Goal: Entertainment & Leisure: Consume media (video, audio)

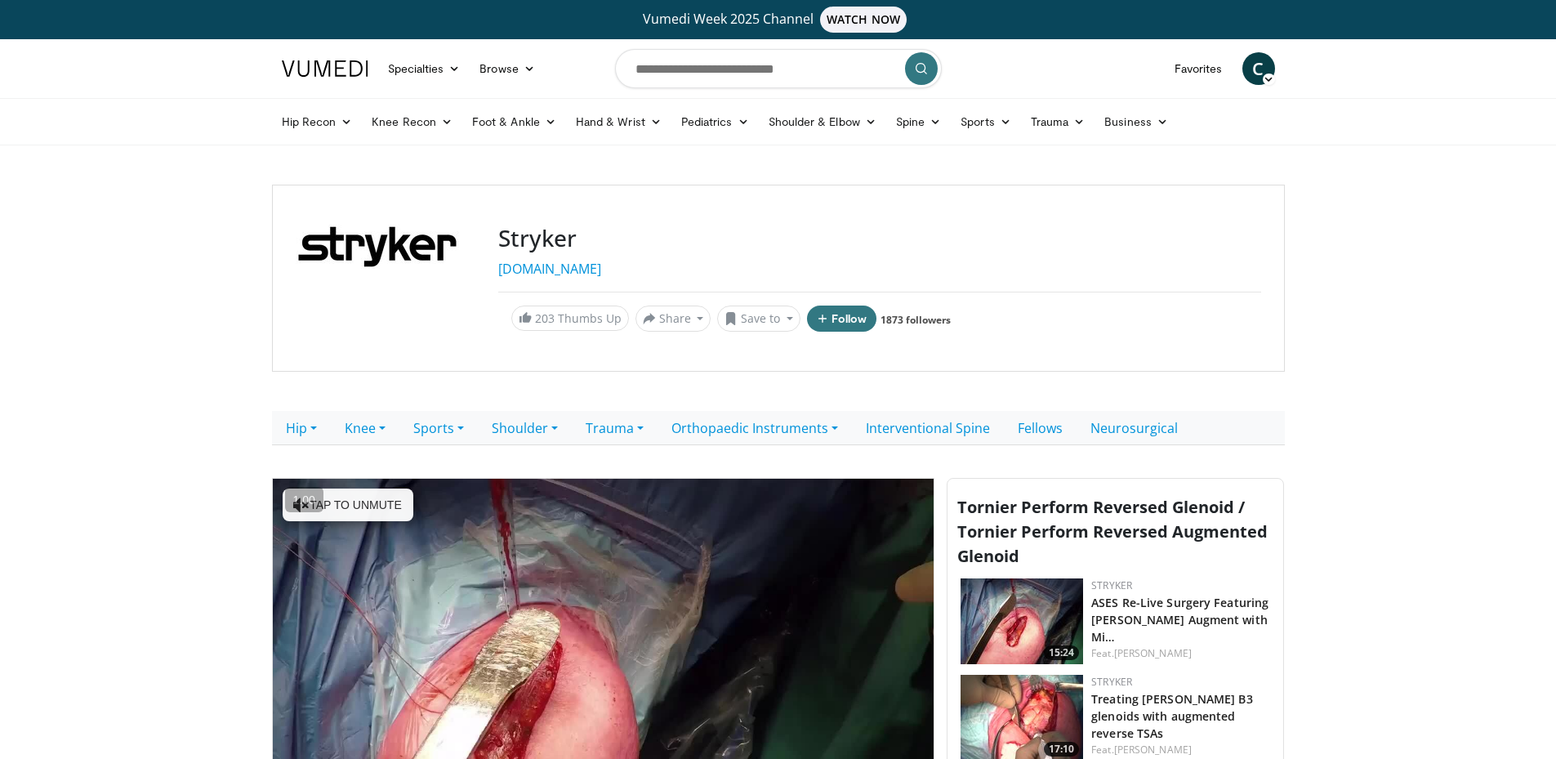
scroll to position [245, 0]
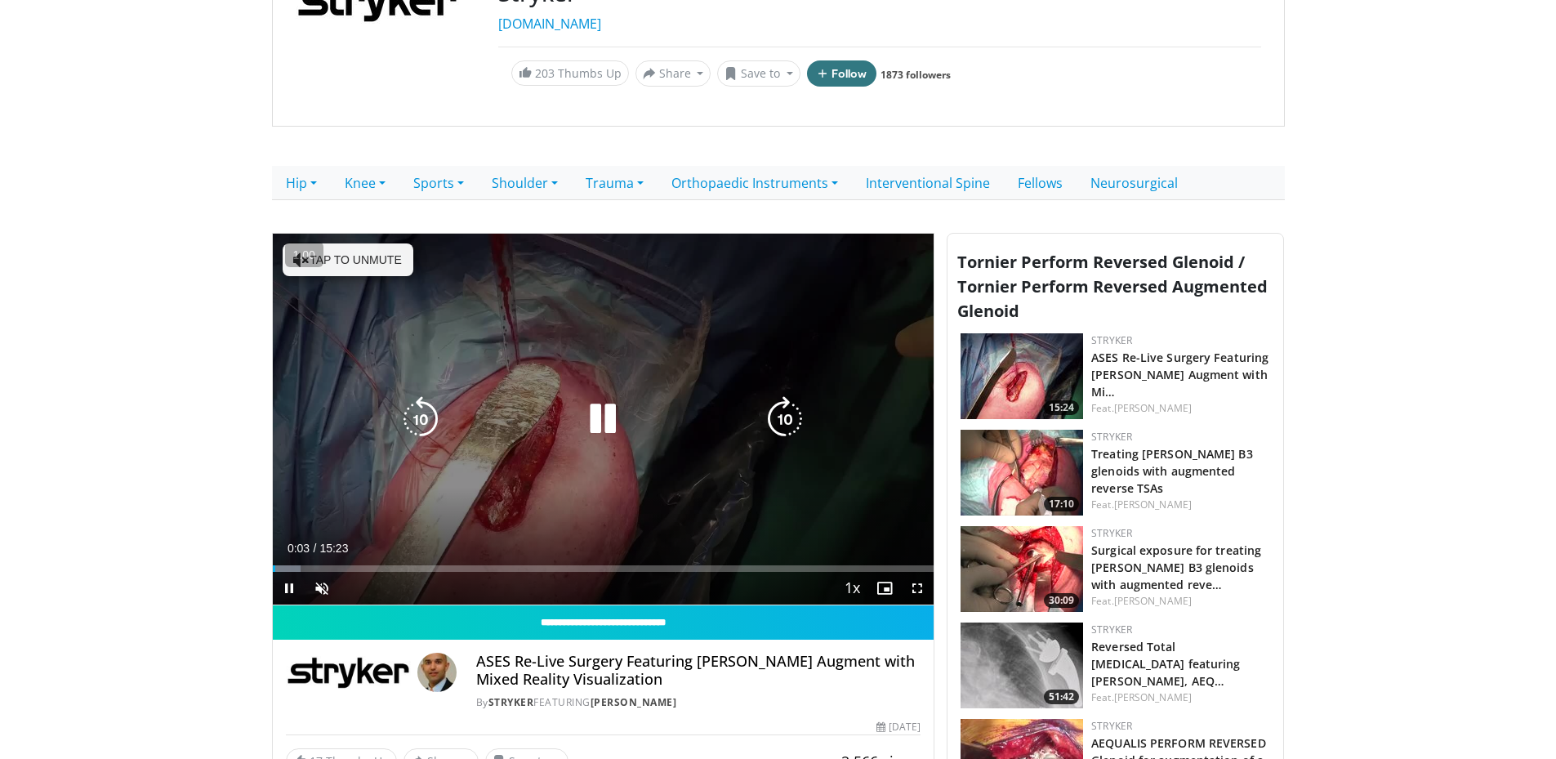
click at [359, 251] on button "Tap to unmute" at bounding box center [348, 259] width 131 height 33
click at [458, 483] on div "10 seconds Tap to unmute" at bounding box center [604, 420] width 662 height 372
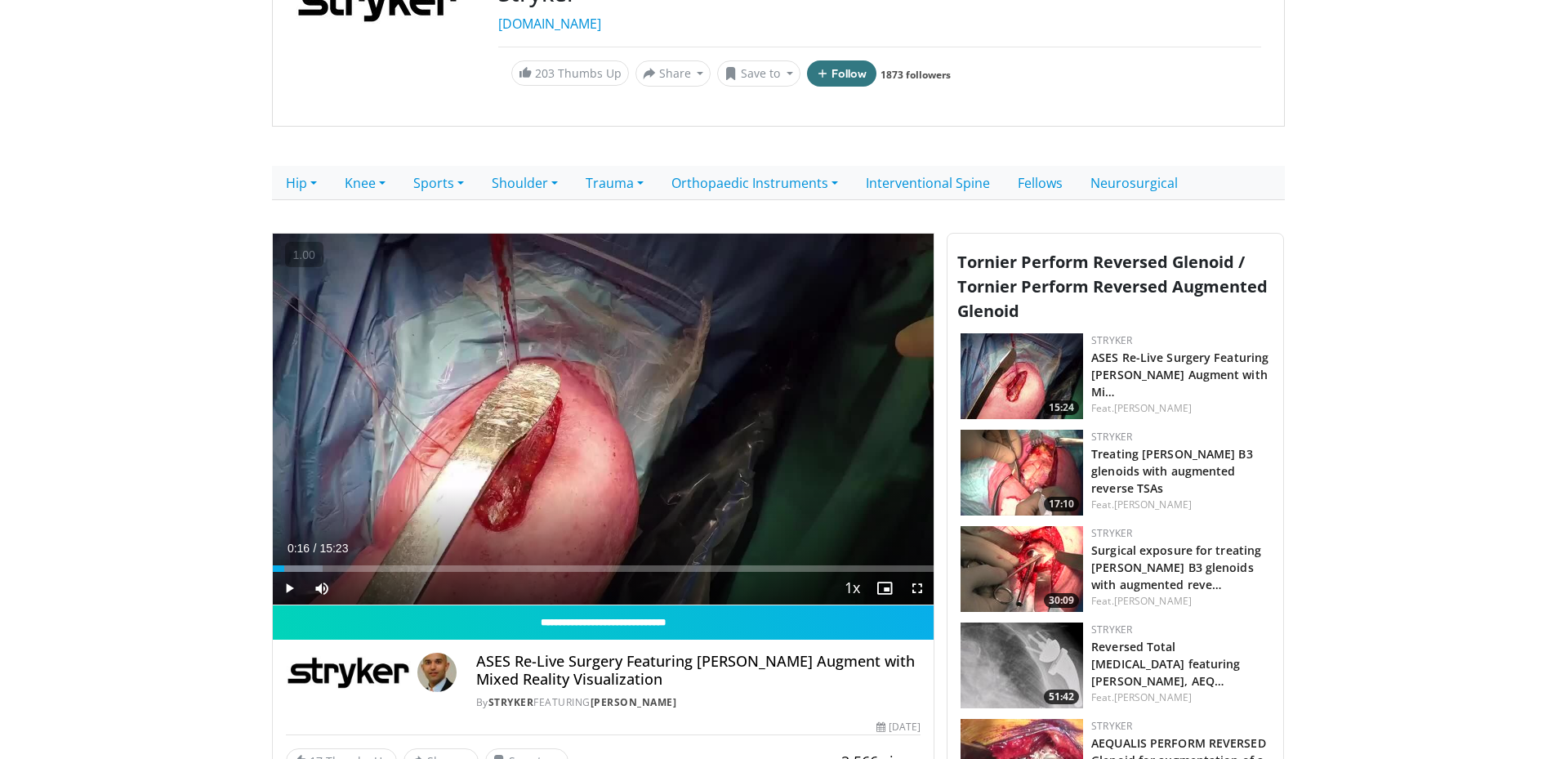
click at [1007, 558] on img at bounding box center [1022, 569] width 123 height 86
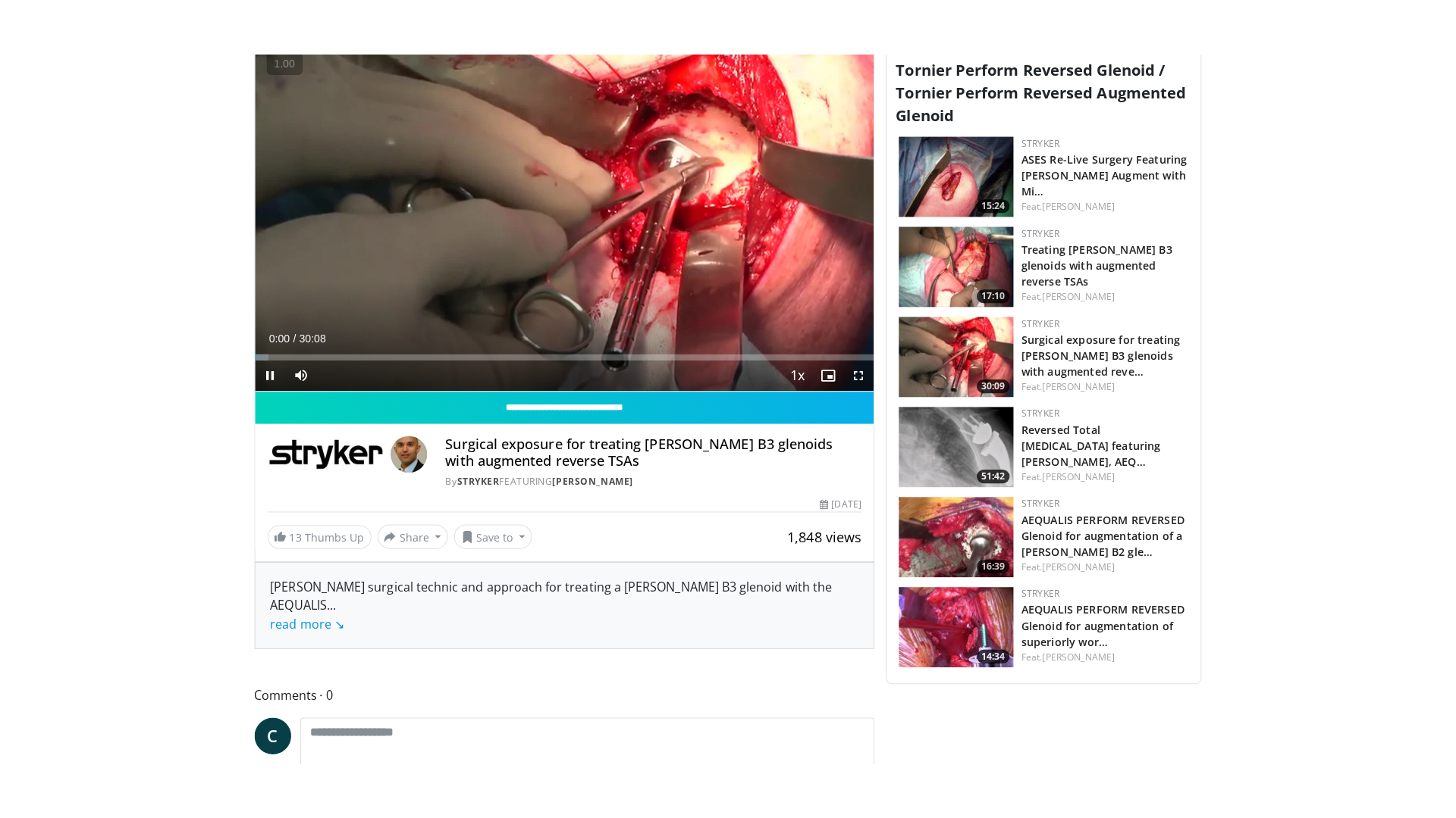
scroll to position [227, 0]
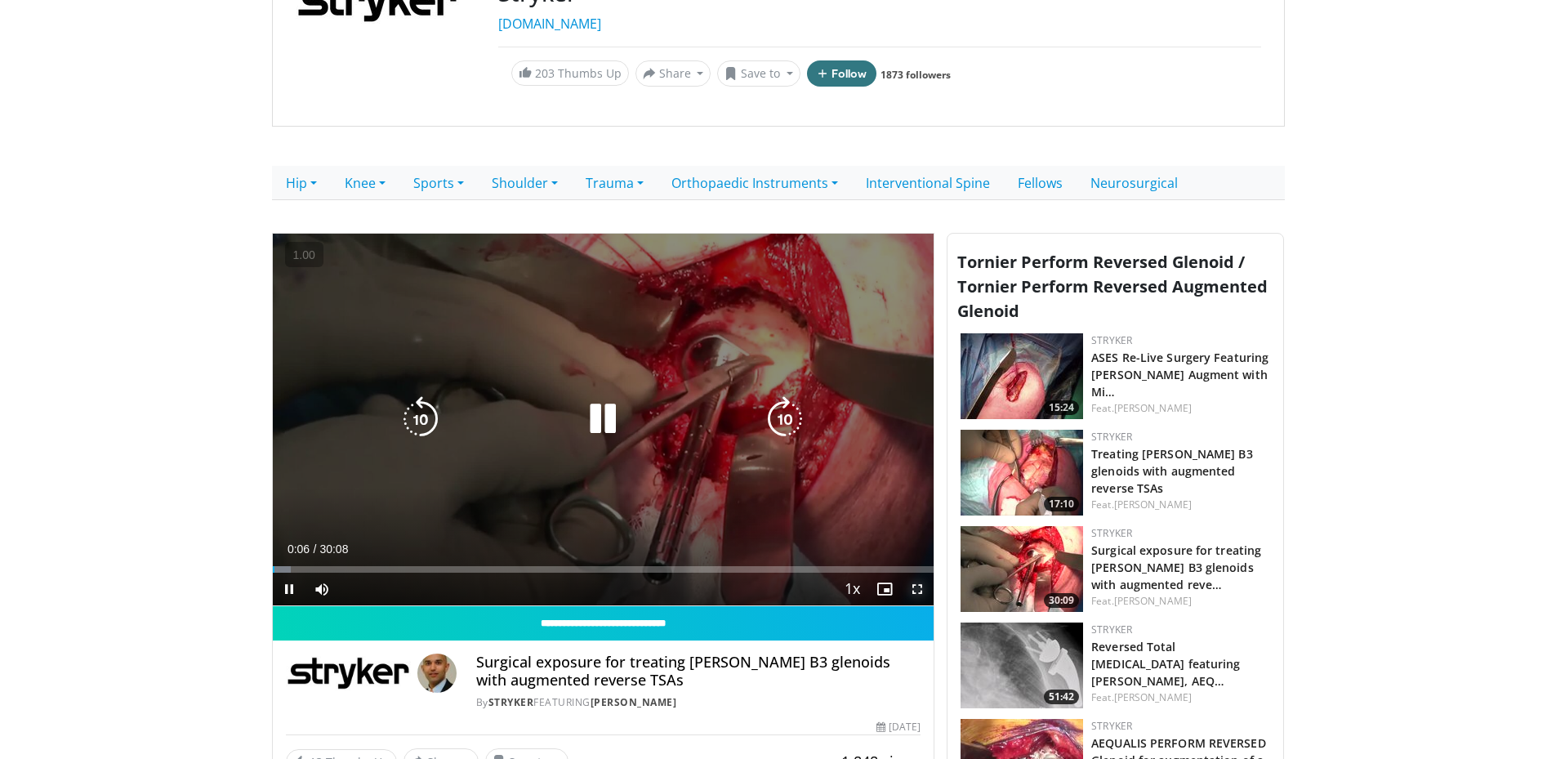
click at [916, 592] on span "Video Player" at bounding box center [917, 589] width 33 height 33
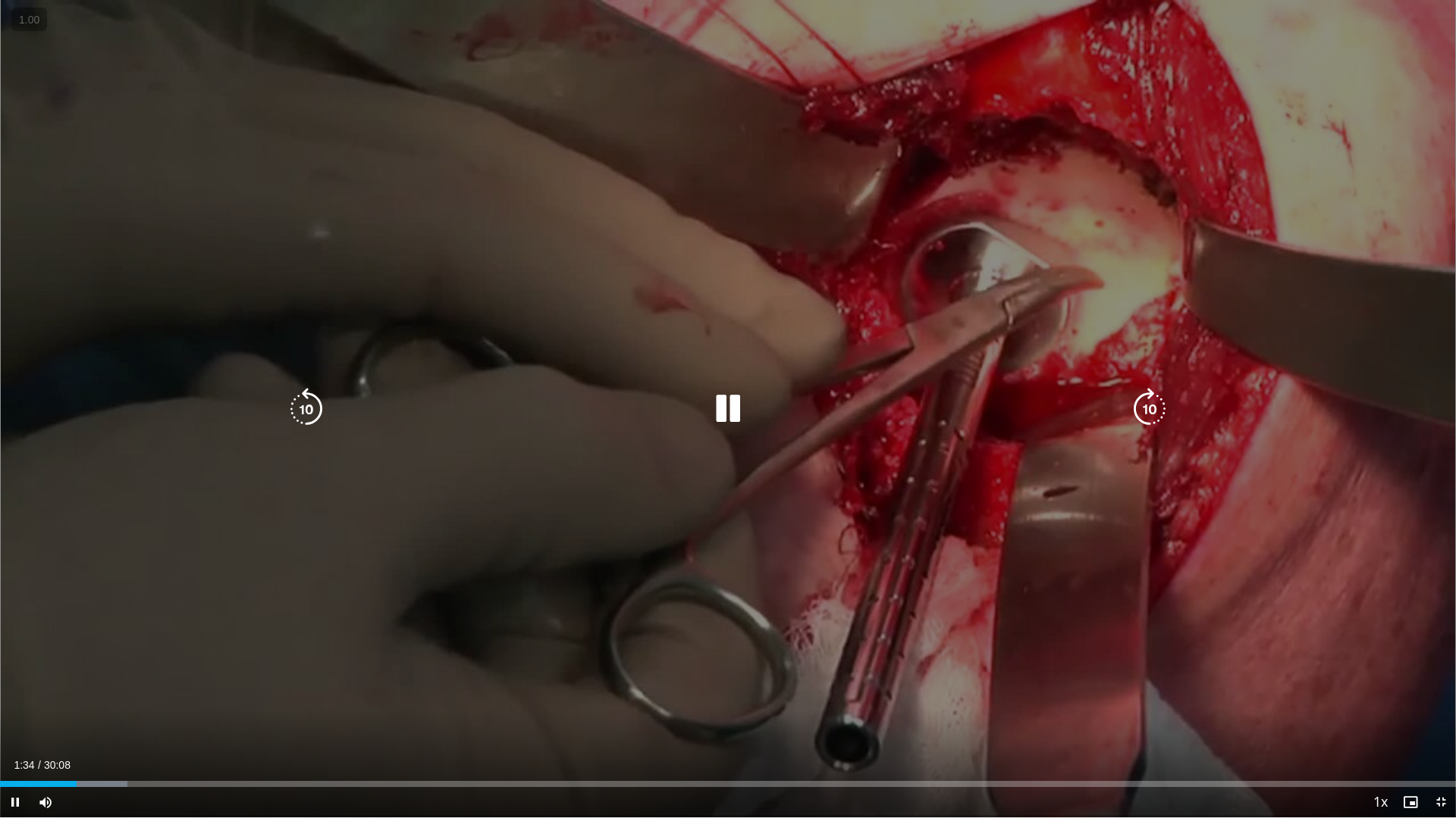
click at [620, 587] on div "10 seconds Tap to unmute" at bounding box center [728, 409] width 1456 height 818
click at [974, 635] on div "10 seconds Tap to unmute" at bounding box center [728, 409] width 1456 height 818
click at [1411, 599] on div "10 seconds Tap to unmute" at bounding box center [728, 409] width 1456 height 818
click at [1020, 658] on div "10 seconds Tap to unmute" at bounding box center [728, 409] width 1456 height 818
click at [675, 646] on div "10 seconds Tap to unmute" at bounding box center [728, 409] width 1456 height 818
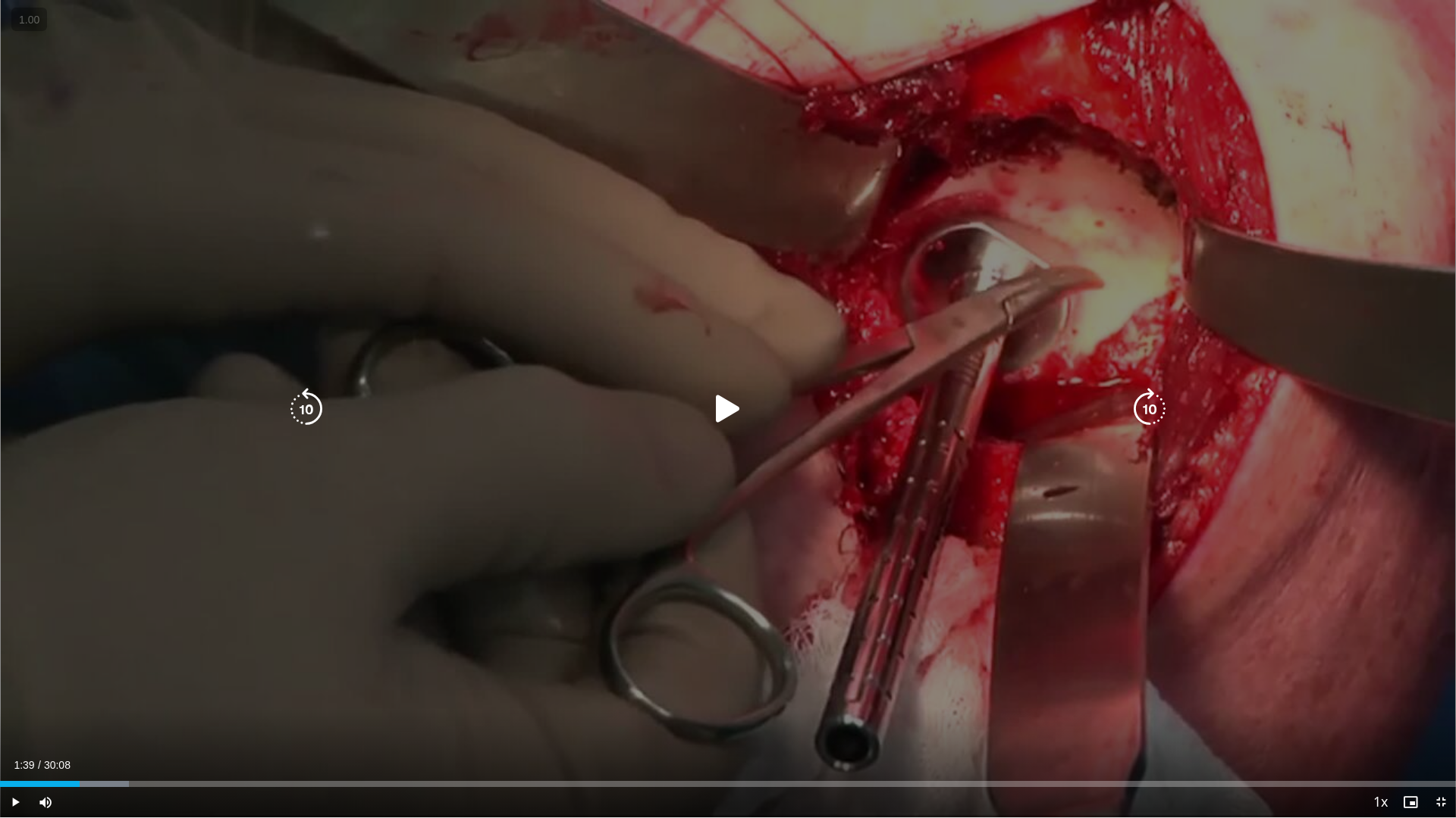
click at [742, 684] on div "10 seconds Tap to unmute" at bounding box center [728, 409] width 1456 height 818
click at [713, 626] on div "10 seconds Tap to unmute" at bounding box center [728, 409] width 1456 height 818
click at [732, 416] on icon "Video Player" at bounding box center [728, 409] width 43 height 43
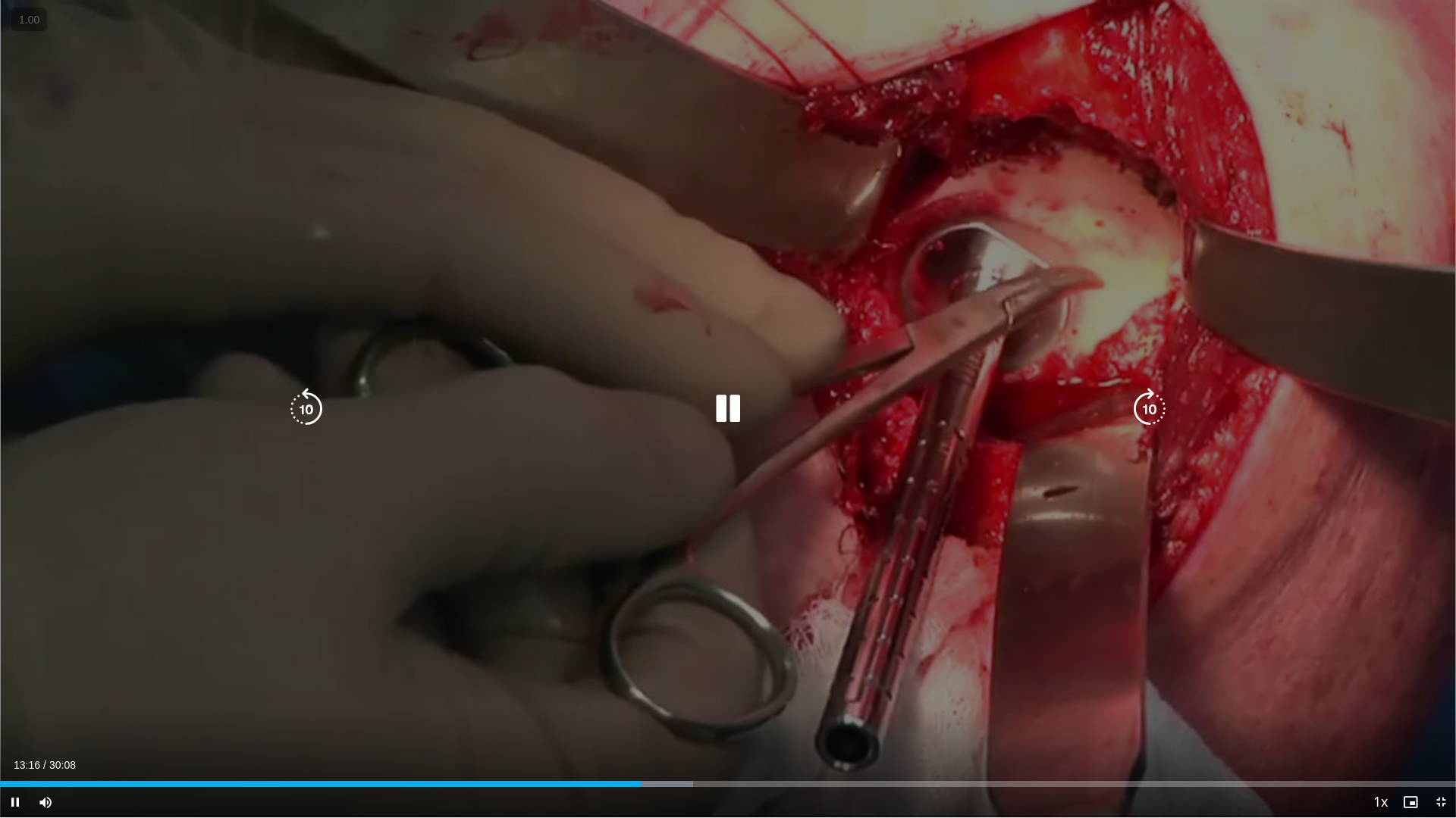
drag, startPoint x: 856, startPoint y: 205, endPoint x: 802, endPoint y: 237, distance: 62.8
drag, startPoint x: 802, startPoint y: 237, endPoint x: 595, endPoint y: 531, distance: 359.6
click at [595, 531] on div "10 seconds Tap to unmute" at bounding box center [728, 409] width 1456 height 818
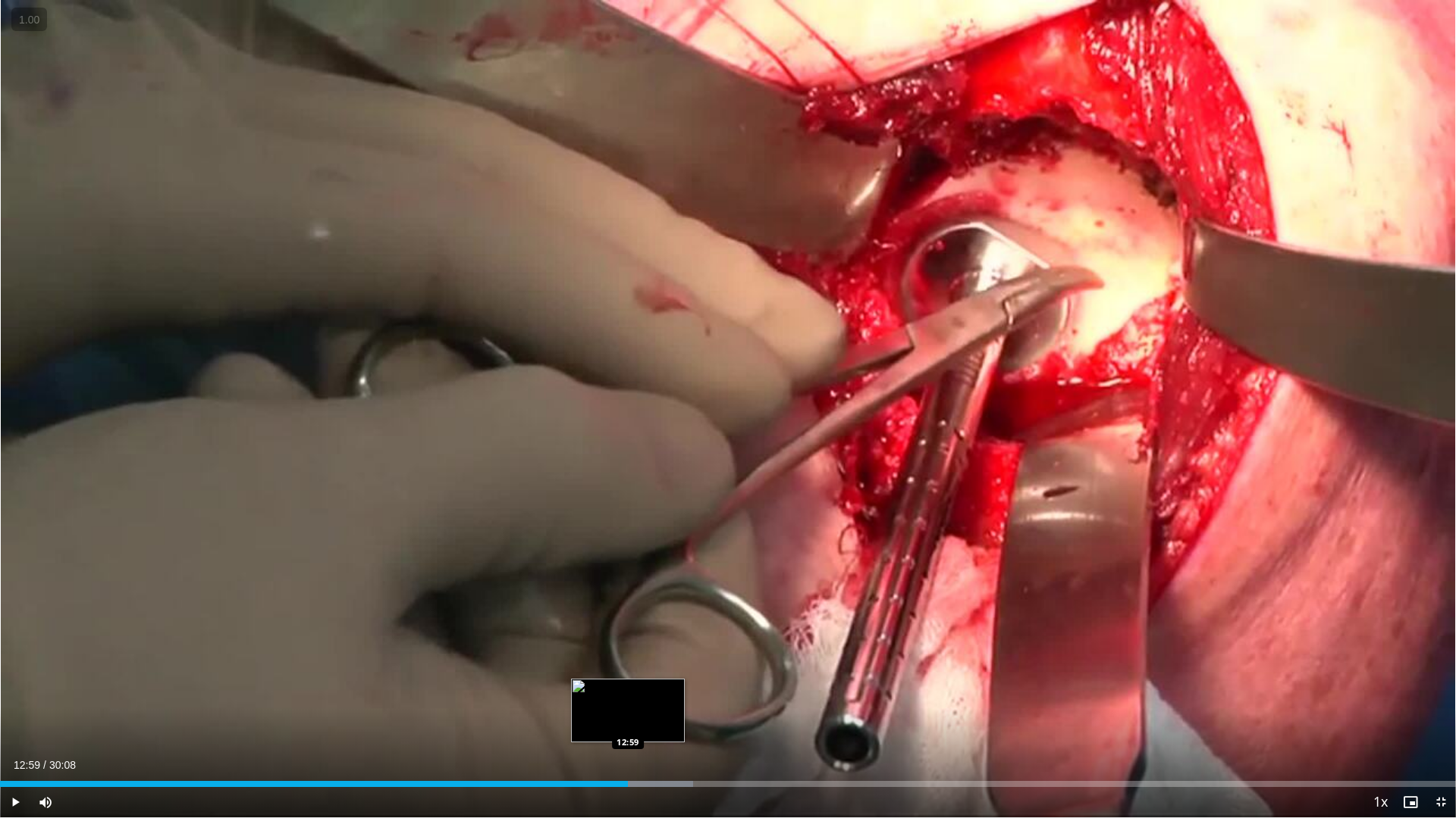
click at [627, 703] on div "Loaded : 47.61% 12:59 12:59" at bounding box center [728, 784] width 1456 height 6
click at [615, 703] on div "Loaded : 47.61% 12:59 12:44" at bounding box center [728, 784] width 1456 height 6
click at [593, 703] on div "Progress Bar" at bounding box center [594, 784] width 2 height 6
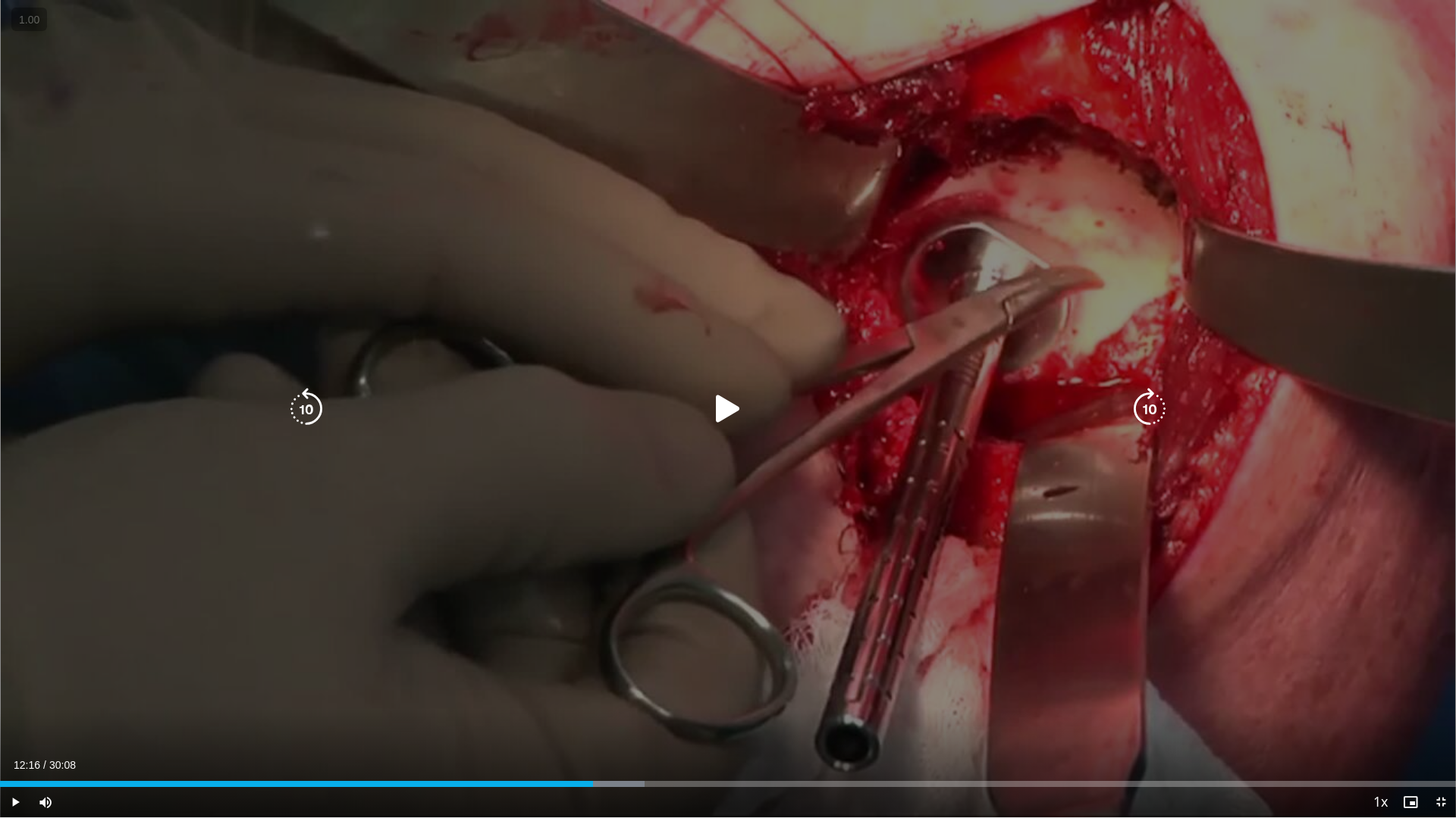
click at [711, 400] on icon "Video Player" at bounding box center [728, 409] width 43 height 43
click at [797, 590] on div "10 seconds Tap to unmute" at bounding box center [728, 409] width 1456 height 818
